Goal: Information Seeking & Learning: Learn about a topic

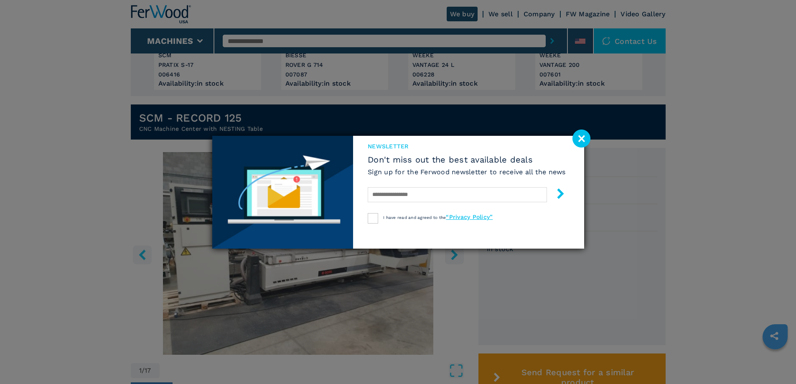
scroll to position [167, 0]
click at [579, 138] on image at bounding box center [582, 139] width 18 height 18
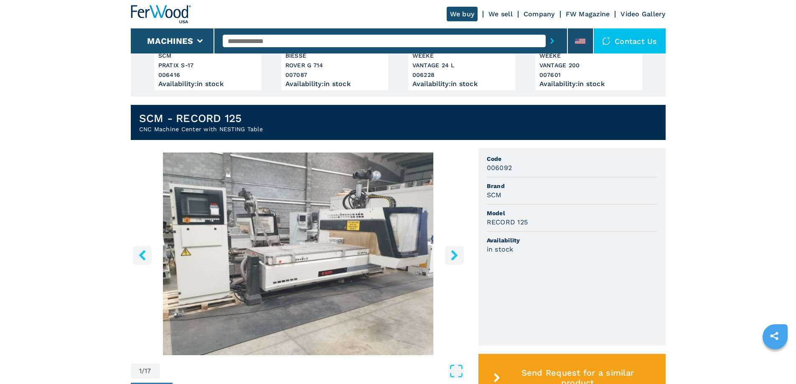
click at [454, 257] on icon "right-button" at bounding box center [454, 255] width 7 height 10
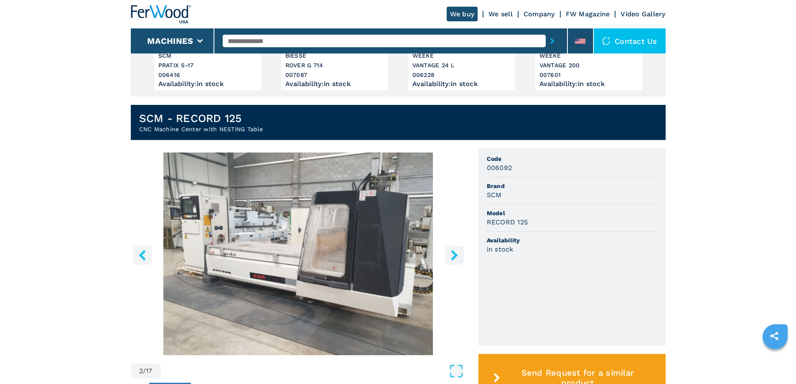
click at [454, 257] on icon "right-button" at bounding box center [454, 255] width 7 height 10
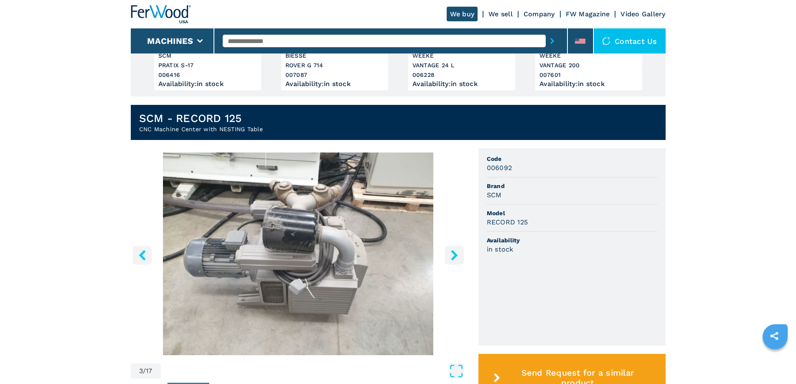
click at [455, 257] on icon "right-button" at bounding box center [454, 255] width 7 height 10
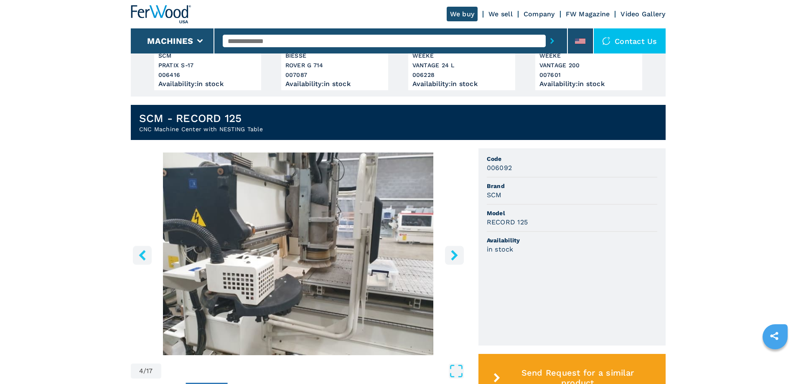
click at [458, 257] on icon "right-button" at bounding box center [454, 255] width 10 height 10
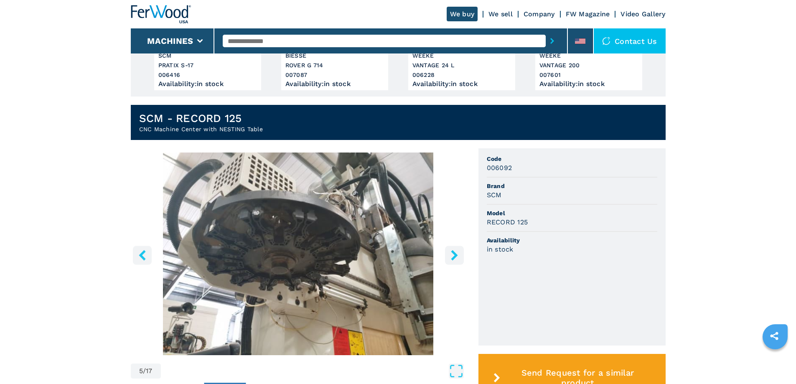
click at [457, 256] on icon "right-button" at bounding box center [454, 255] width 10 height 10
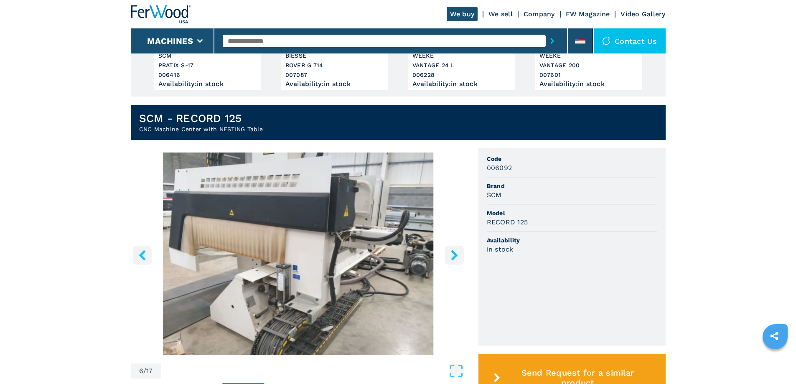
click at [457, 256] on icon "right-button" at bounding box center [454, 255] width 10 height 10
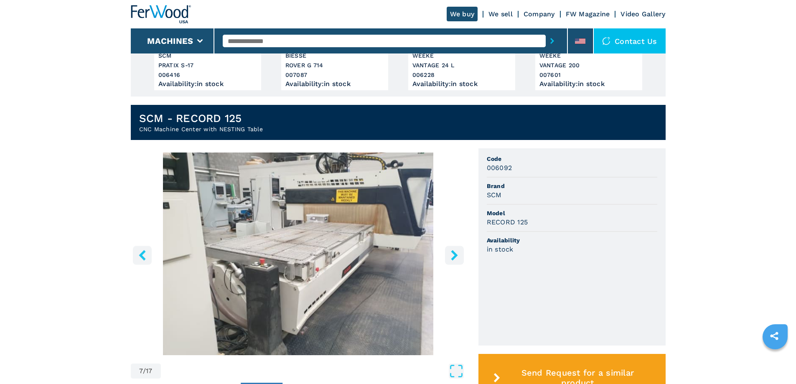
click at [457, 257] on icon "right-button" at bounding box center [454, 255] width 10 height 10
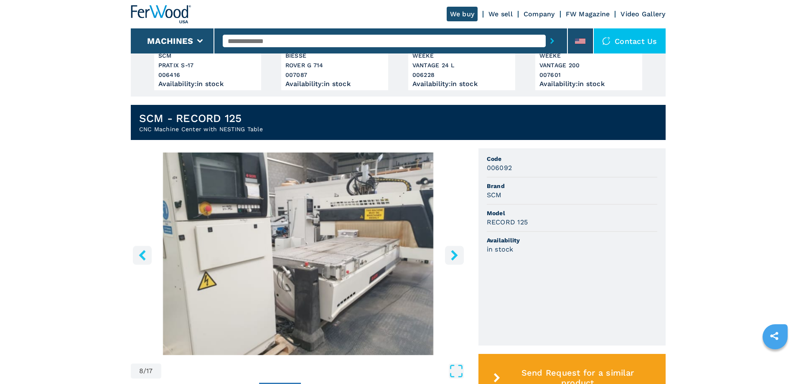
click at [457, 257] on icon "right-button" at bounding box center [454, 255] width 10 height 10
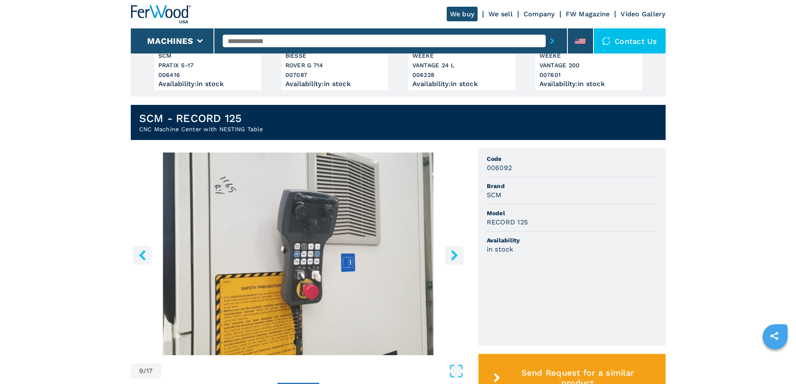
click at [457, 257] on icon "right-button" at bounding box center [454, 255] width 10 height 10
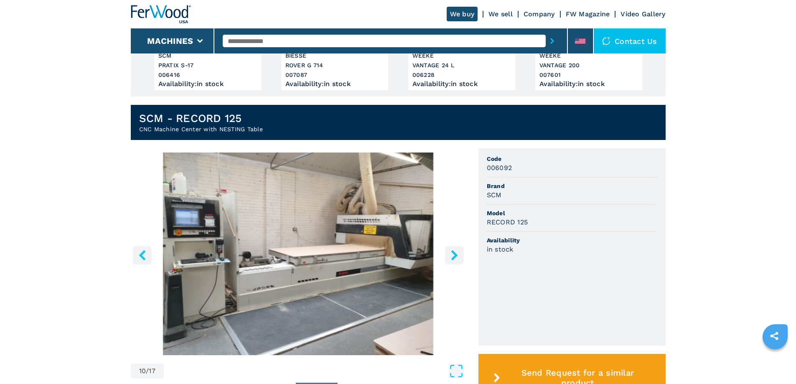
click at [457, 257] on icon "right-button" at bounding box center [454, 255] width 10 height 10
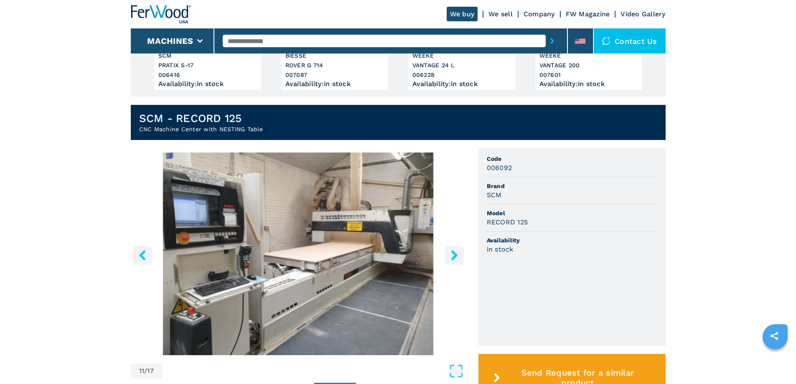
click at [457, 257] on icon "right-button" at bounding box center [454, 255] width 10 height 10
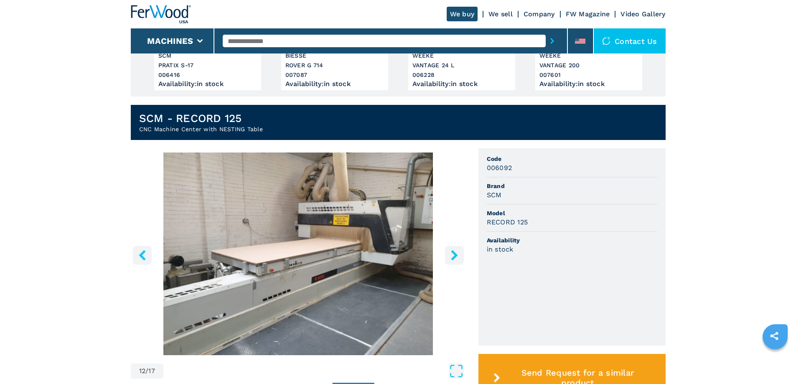
click at [457, 257] on icon "right-button" at bounding box center [454, 255] width 10 height 10
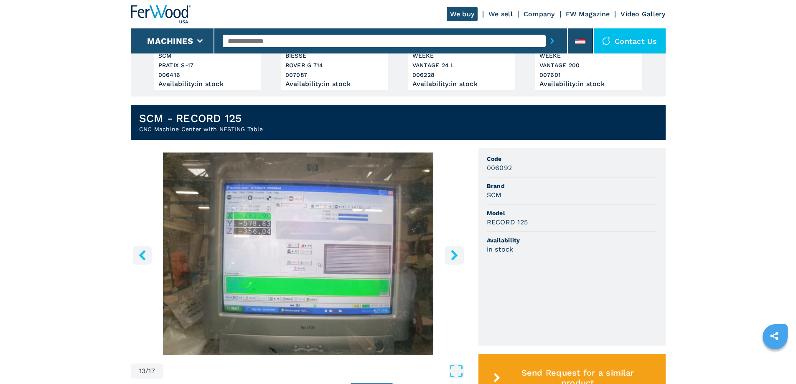
click at [456, 257] on icon "right-button" at bounding box center [454, 255] width 10 height 10
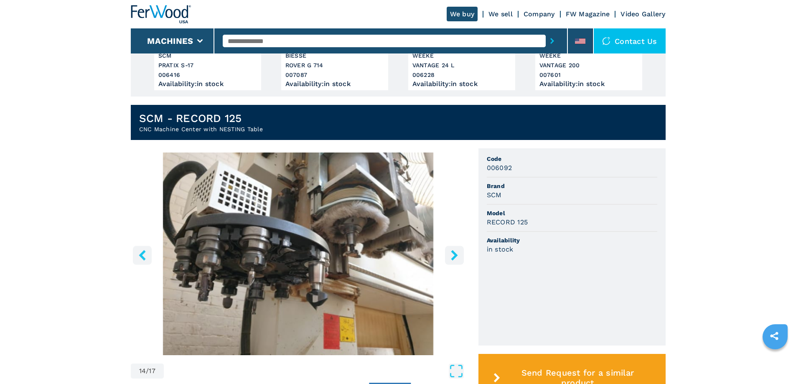
click at [454, 257] on icon "right-button" at bounding box center [454, 255] width 7 height 10
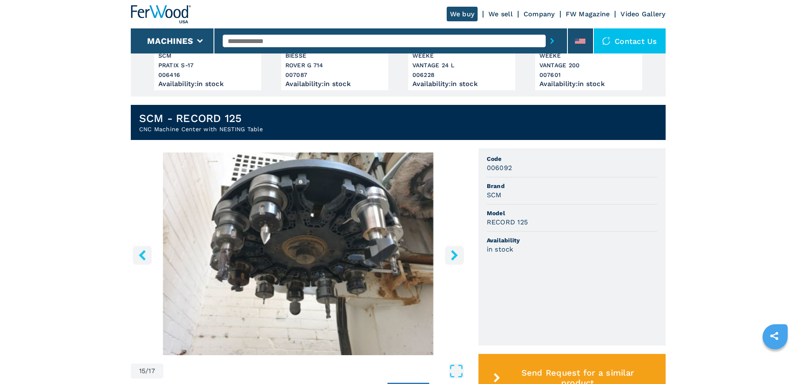
click at [454, 257] on icon "right-button" at bounding box center [454, 255] width 7 height 10
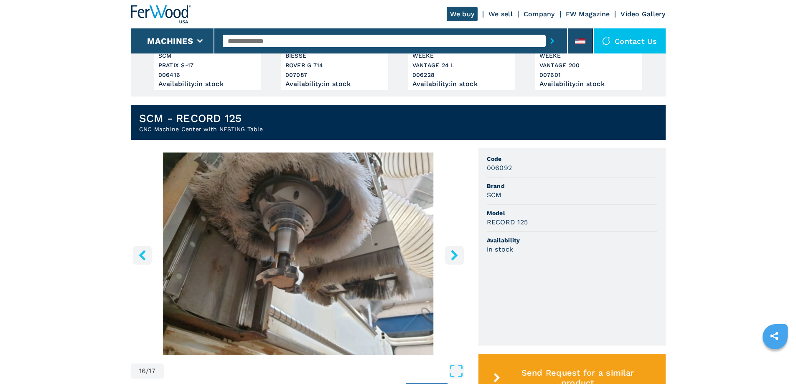
click at [454, 257] on icon "right-button" at bounding box center [454, 255] width 7 height 10
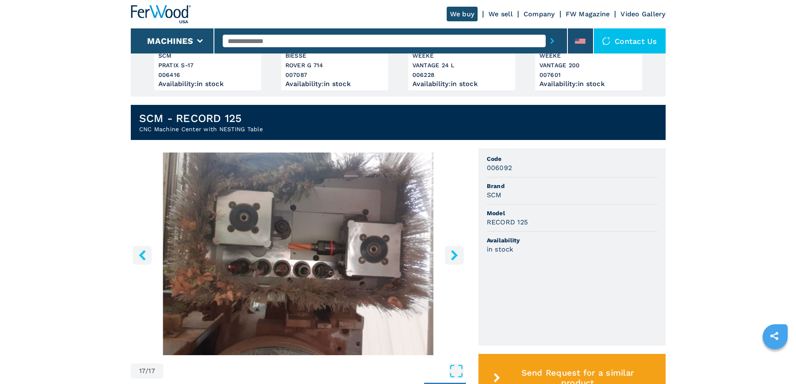
click at [454, 257] on icon "right-button" at bounding box center [454, 255] width 7 height 10
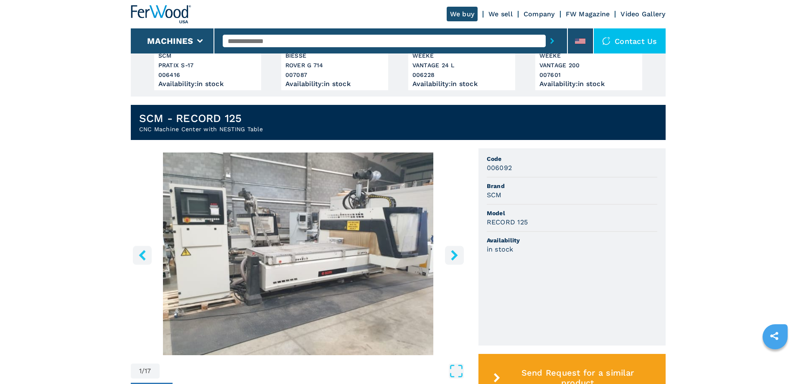
click at [137, 257] on button "left-button" at bounding box center [142, 255] width 19 height 19
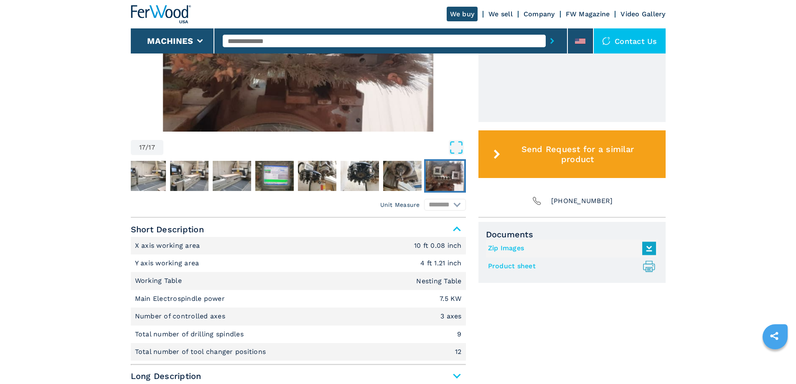
scroll to position [293, 0]
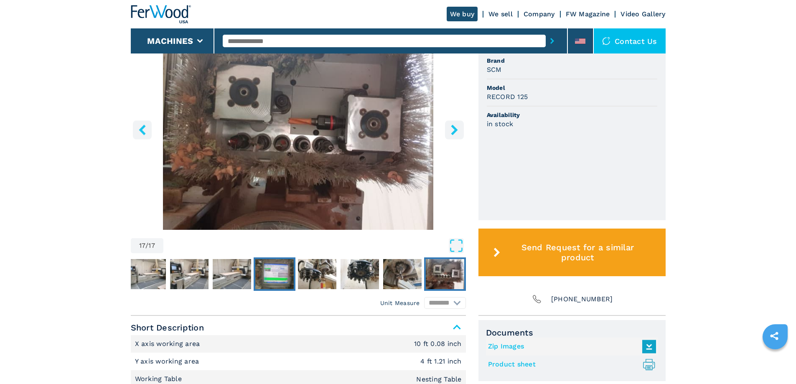
click at [276, 277] on img "Go to Slide 13" at bounding box center [274, 274] width 38 height 30
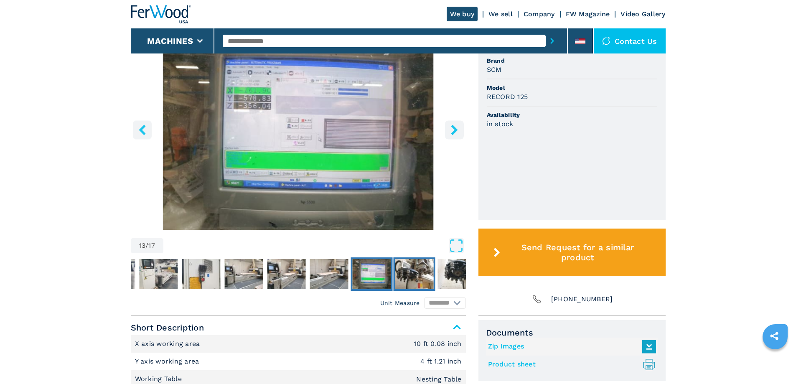
click at [397, 273] on img "Go to Slide 14" at bounding box center [414, 274] width 38 height 30
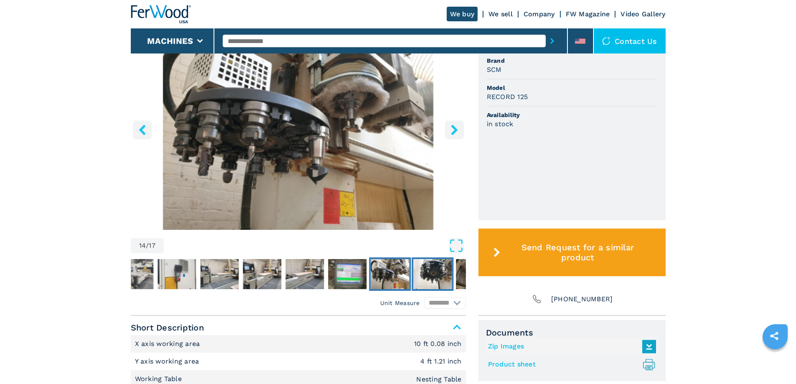
click at [431, 275] on img "Go to Slide 15" at bounding box center [432, 274] width 38 height 30
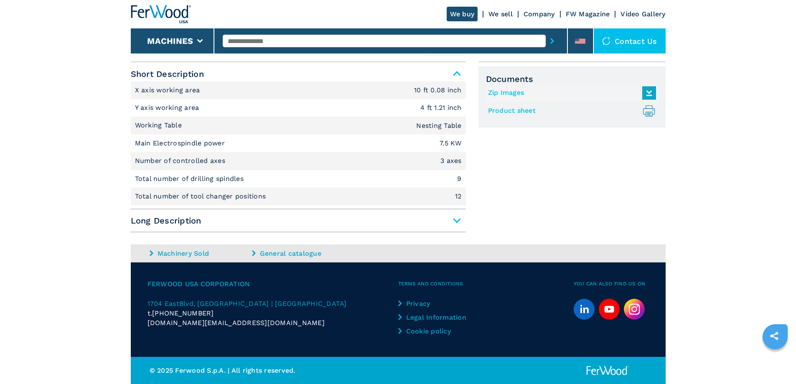
scroll to position [212, 0]
